Goal: Communication & Community: Participate in discussion

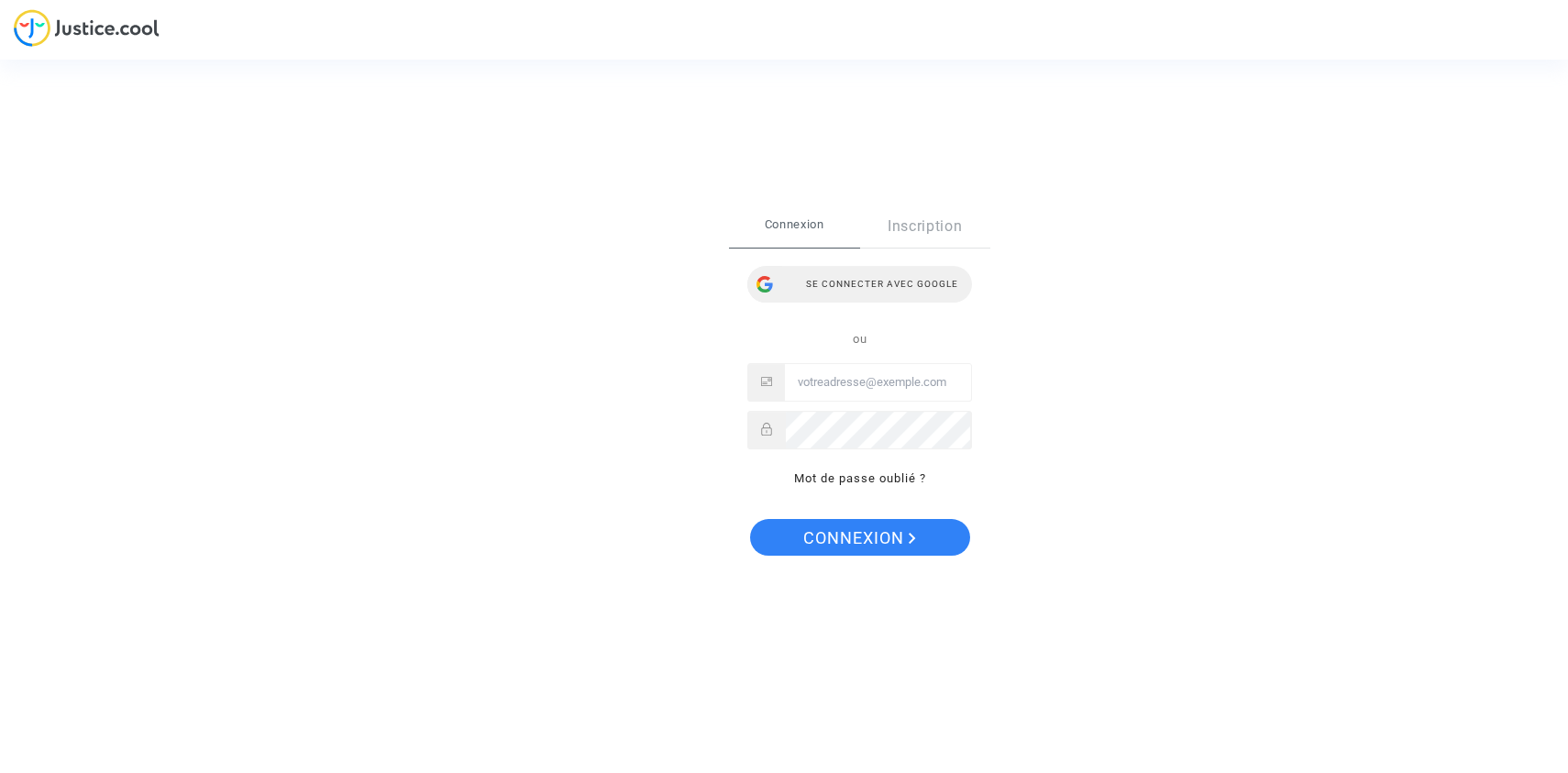
click at [855, 283] on div "Se connecter avec Google" at bounding box center [860, 284] width 225 height 37
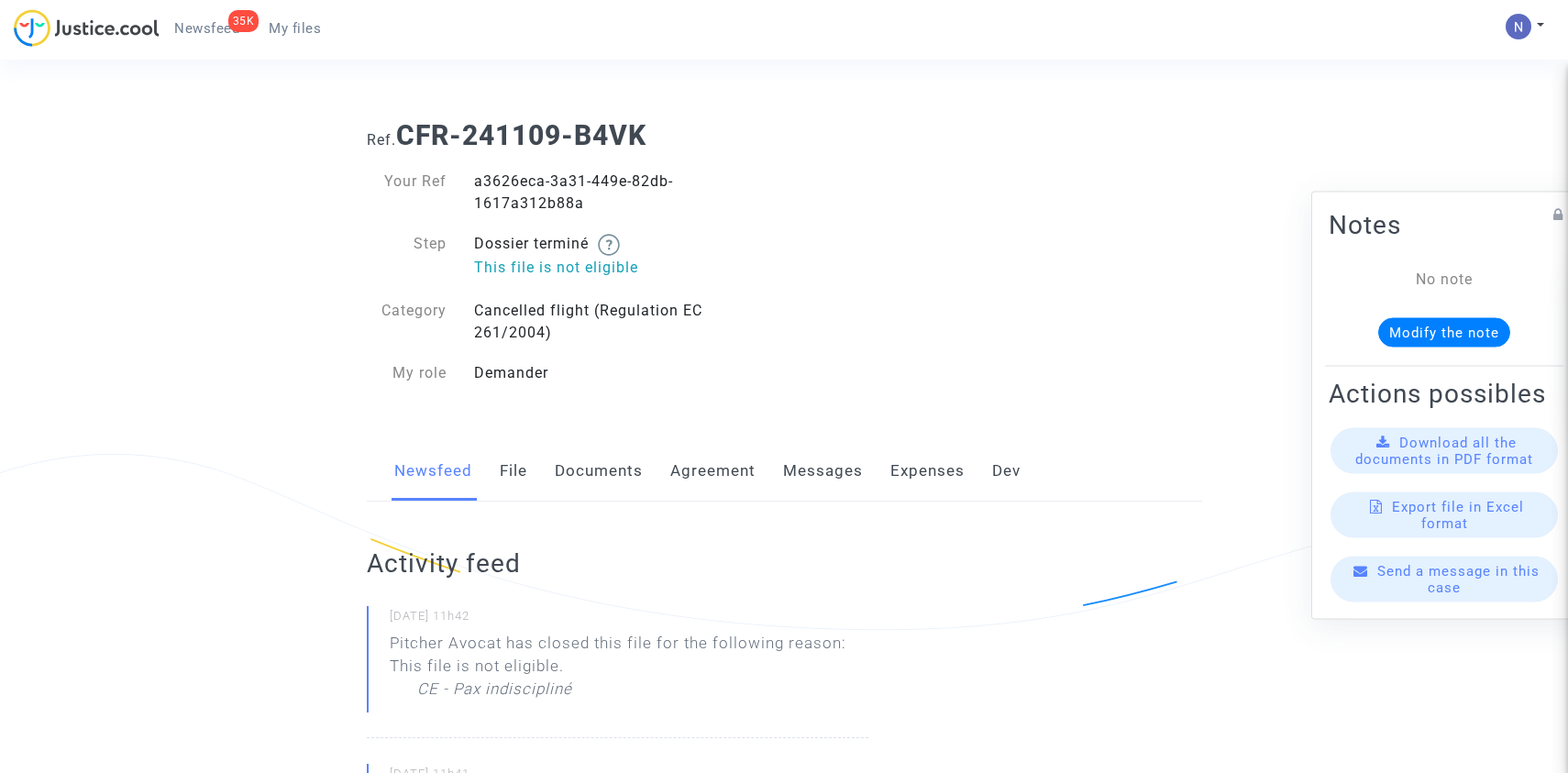
click at [840, 481] on link "Messages" at bounding box center [822, 471] width 80 height 61
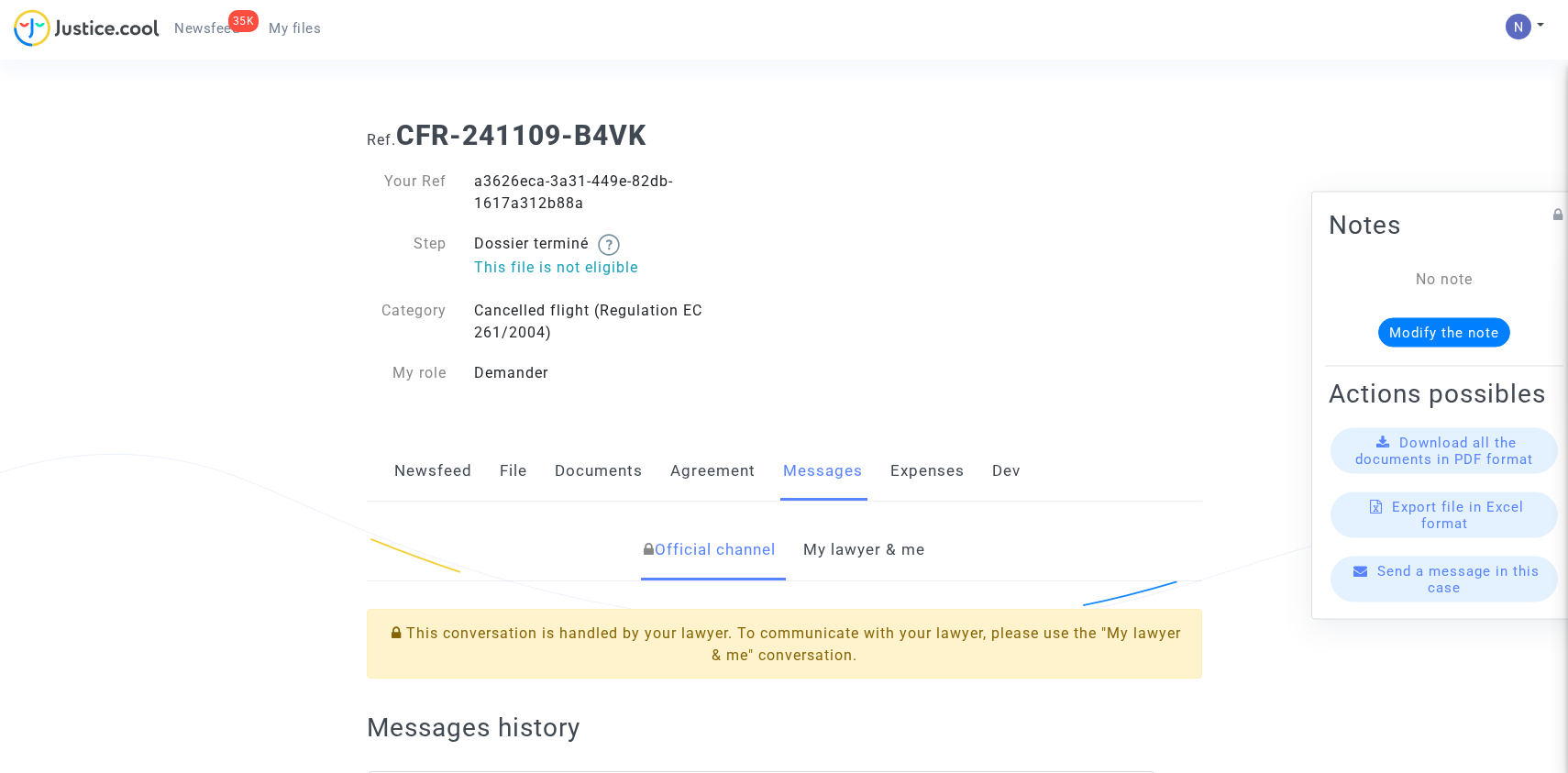
click at [850, 556] on link "My lawyer & me" at bounding box center [864, 550] width 121 height 61
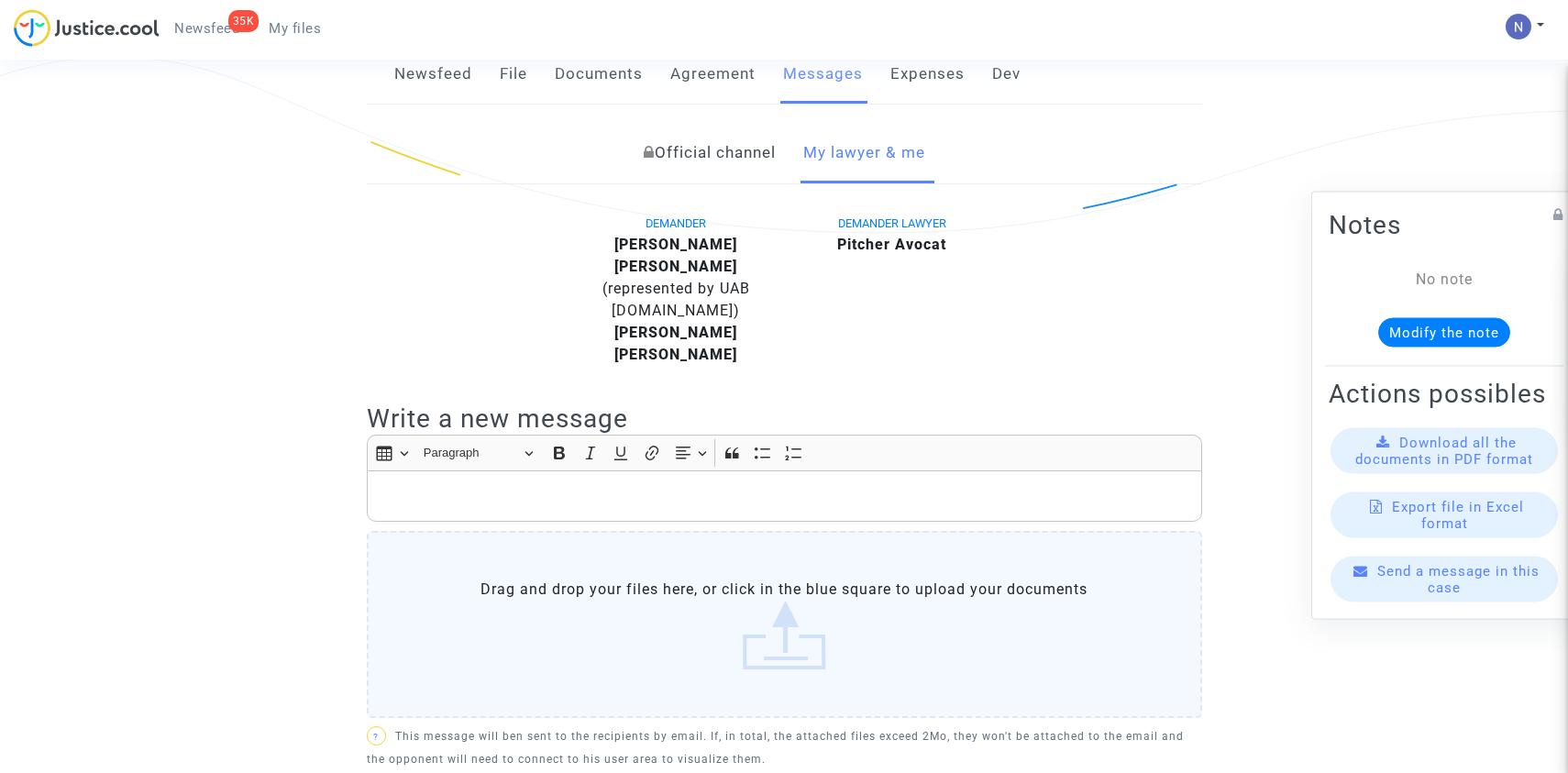
scroll to position [399, 0]
